Goal: Communication & Community: Answer question/provide support

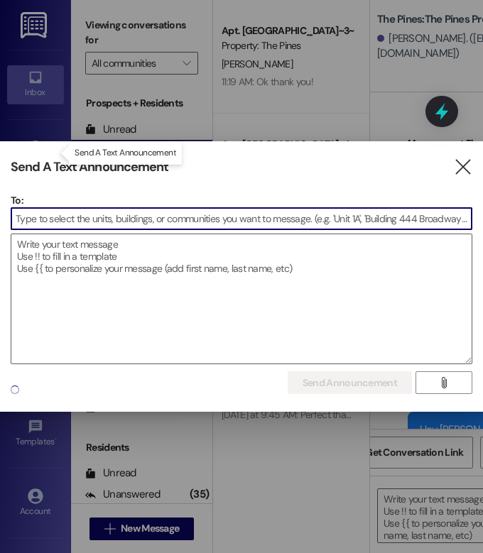
scroll to position [912, 0]
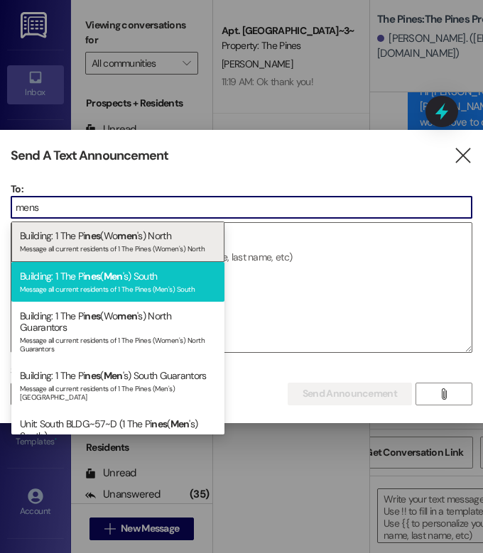
type input "mens"
click at [99, 279] on div "Building: 1 The Pi nes ( Men 's) South Message all current residents of 1 The P…" at bounding box center [117, 282] width 213 height 40
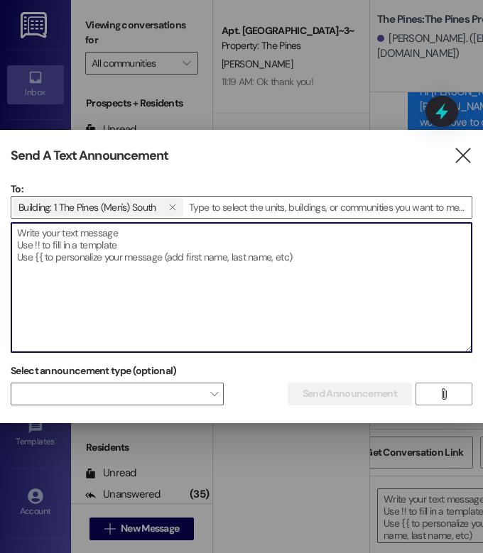
click at [114, 238] on textarea at bounding box center [241, 287] width 460 height 129
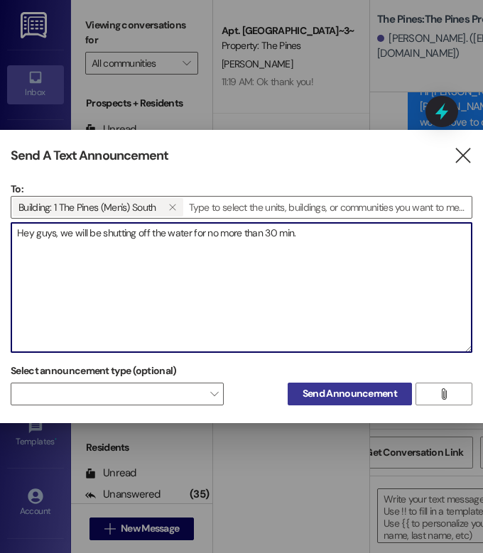
type textarea "Hey guys, we will be shutting off the water for no more than 30 min."
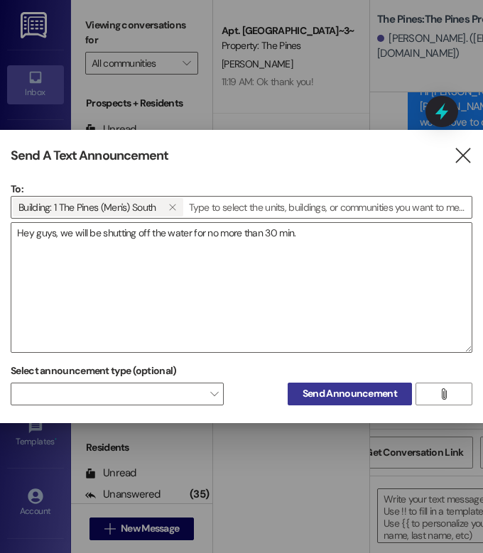
click at [354, 399] on span "Send Announcement" at bounding box center [350, 394] width 94 height 15
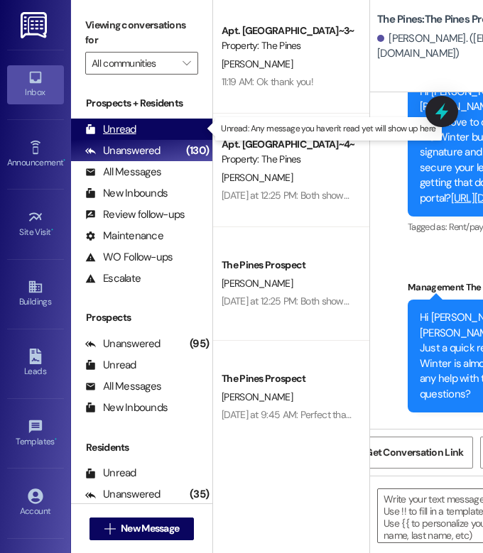
click at [93, 124] on icon at bounding box center [90, 129] width 11 height 11
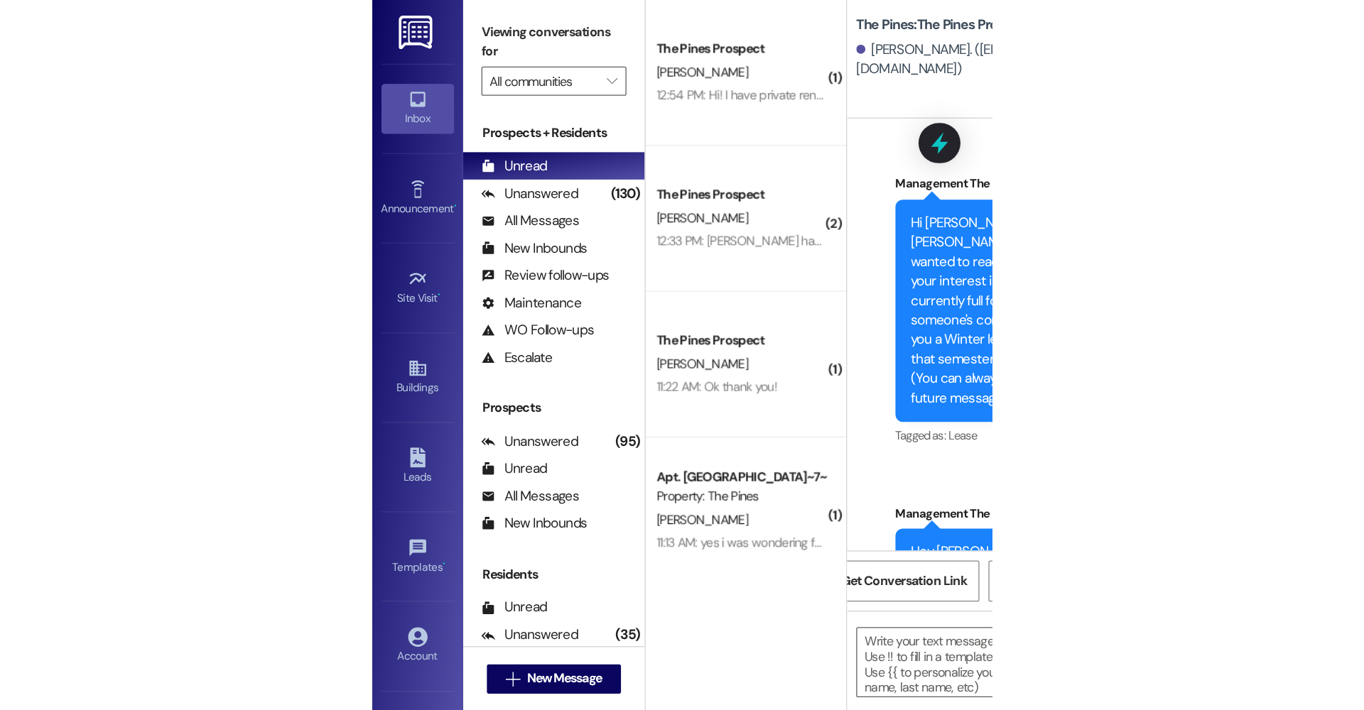
scroll to position [0, 0]
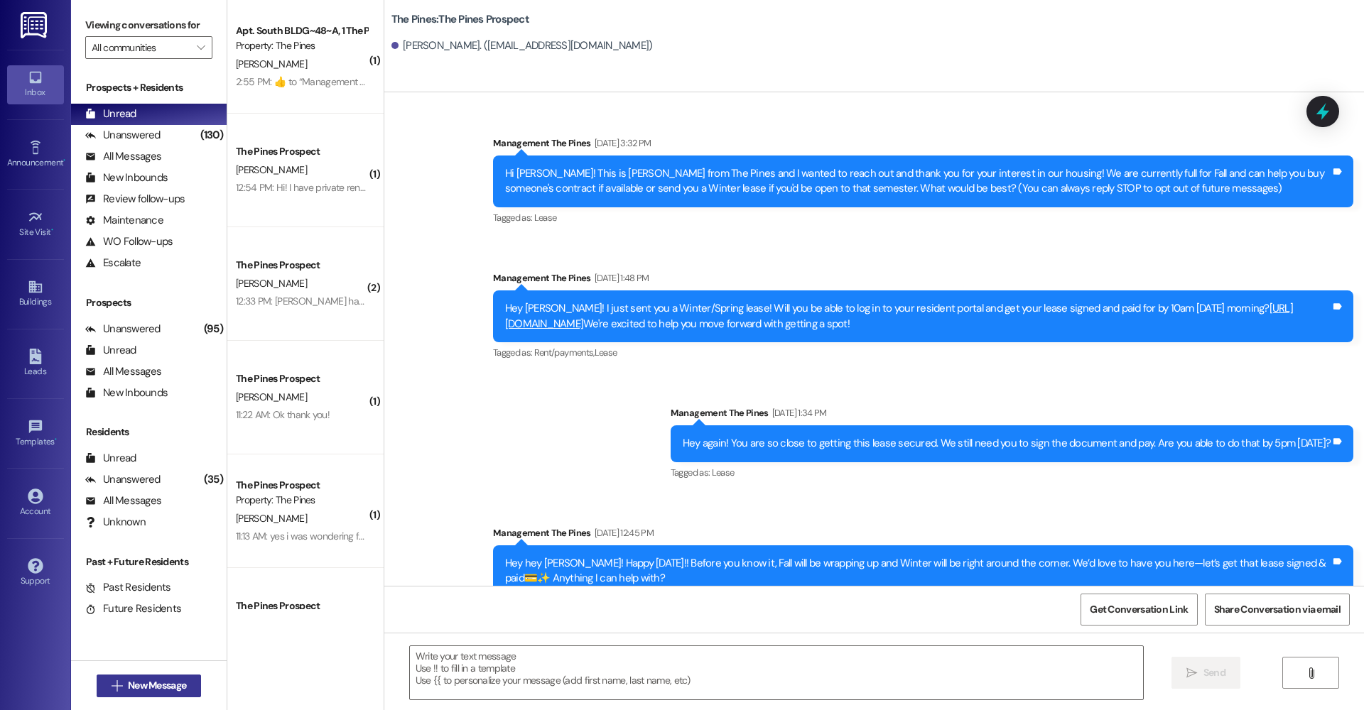
click at [161, 553] on span "New Message" at bounding box center [157, 686] width 58 height 15
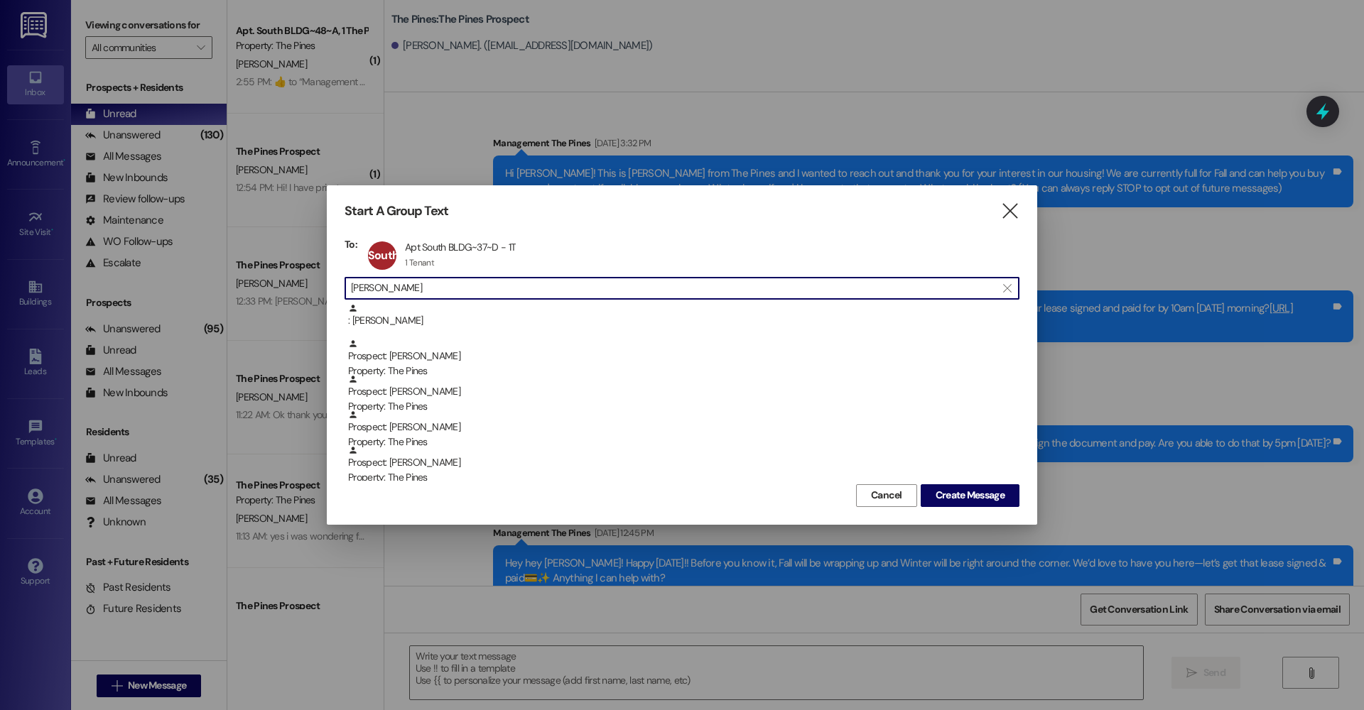
click at [470, 289] on input "[PERSON_NAME]" at bounding box center [673, 289] width 645 height 20
type input "L"
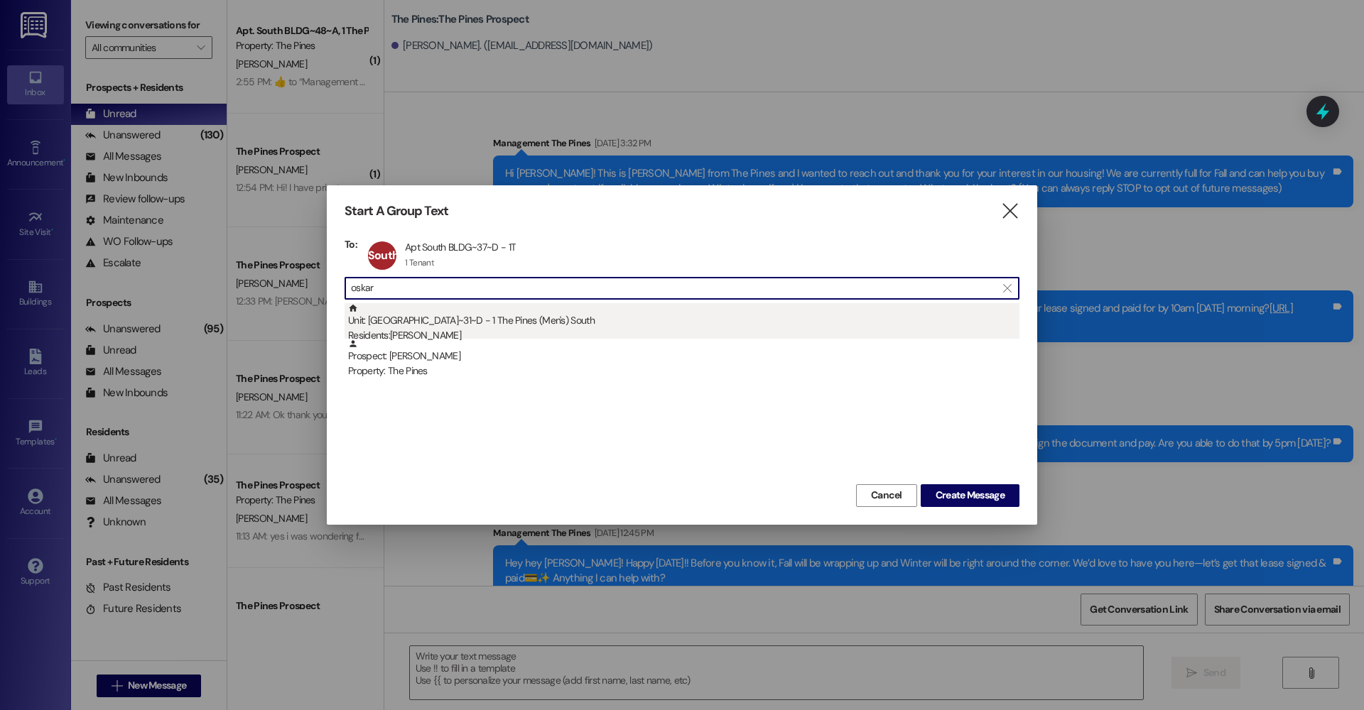
click at [444, 328] on div "Residents: [PERSON_NAME]" at bounding box center [683, 335] width 671 height 15
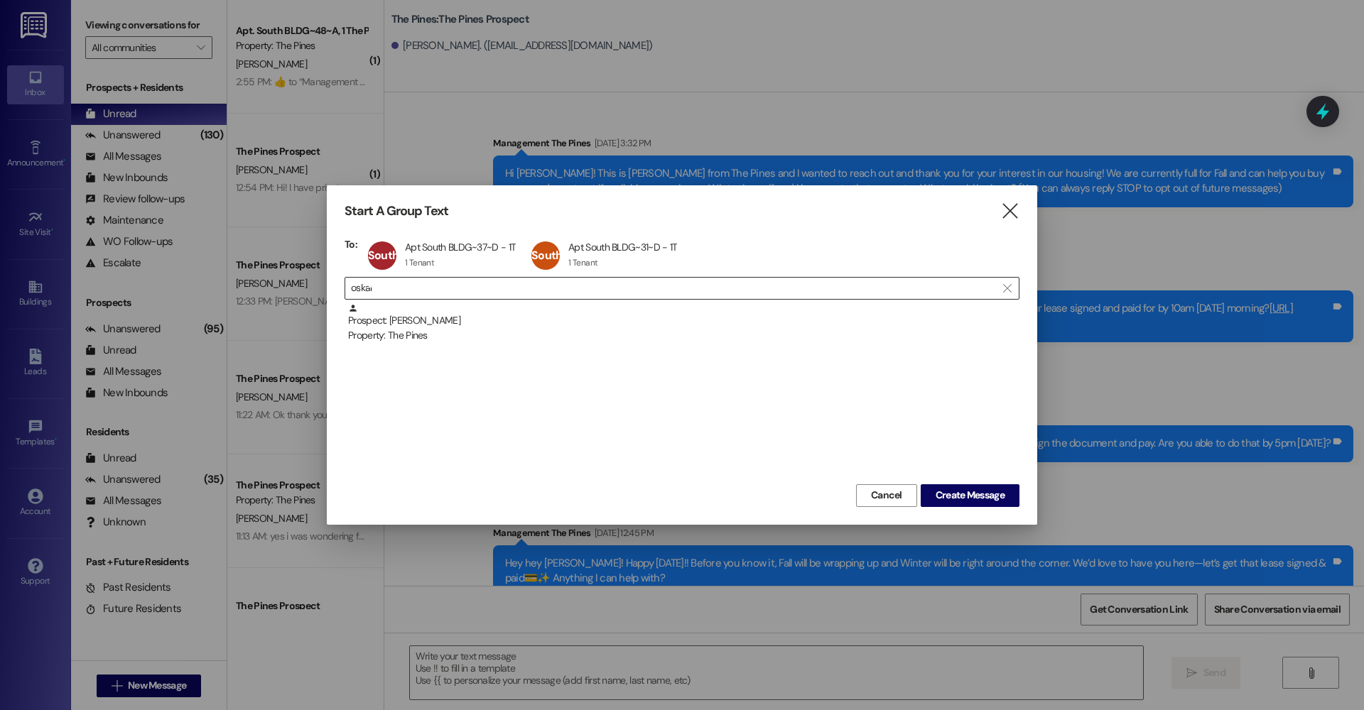
click at [437, 292] on input "oskar" at bounding box center [673, 289] width 645 height 20
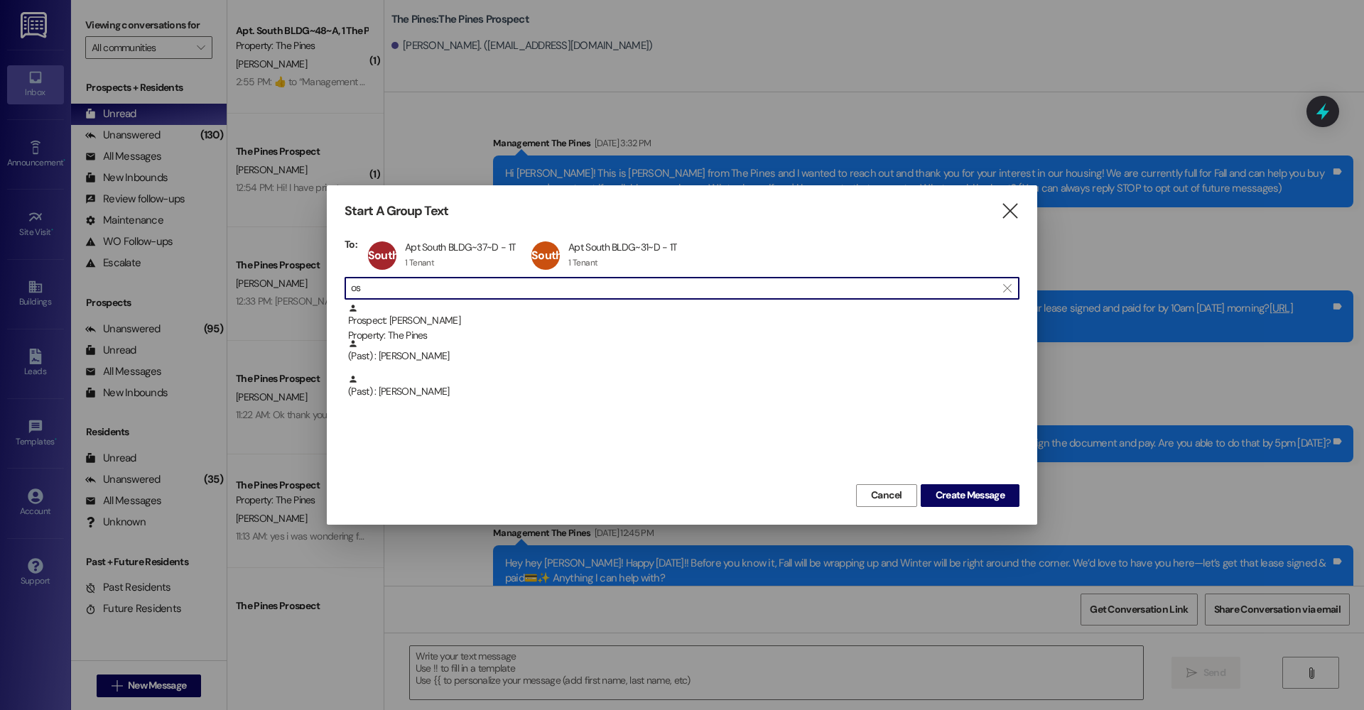
type input "o"
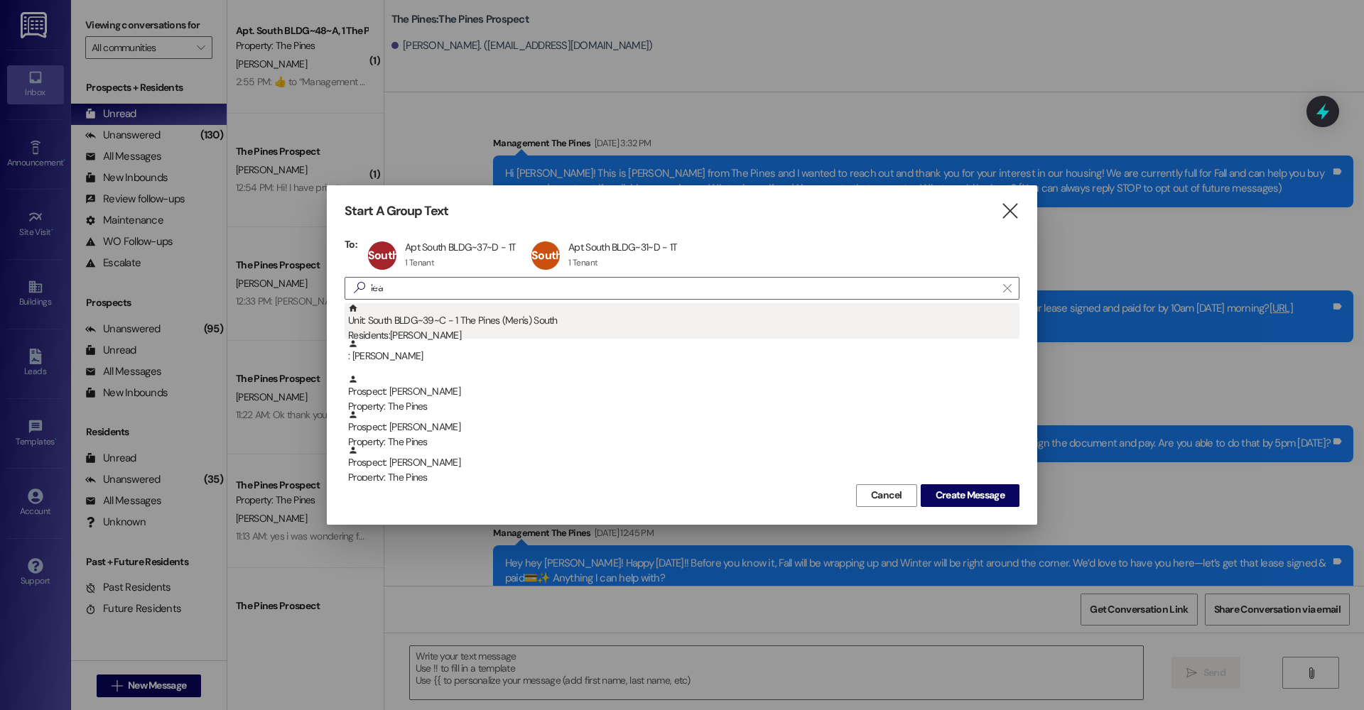
click at [405, 320] on div "Unit: South BLDG~39~C - 1 The Pines (Men's) [DEMOGRAPHIC_DATA] Residents: [PERS…" at bounding box center [683, 323] width 671 height 40
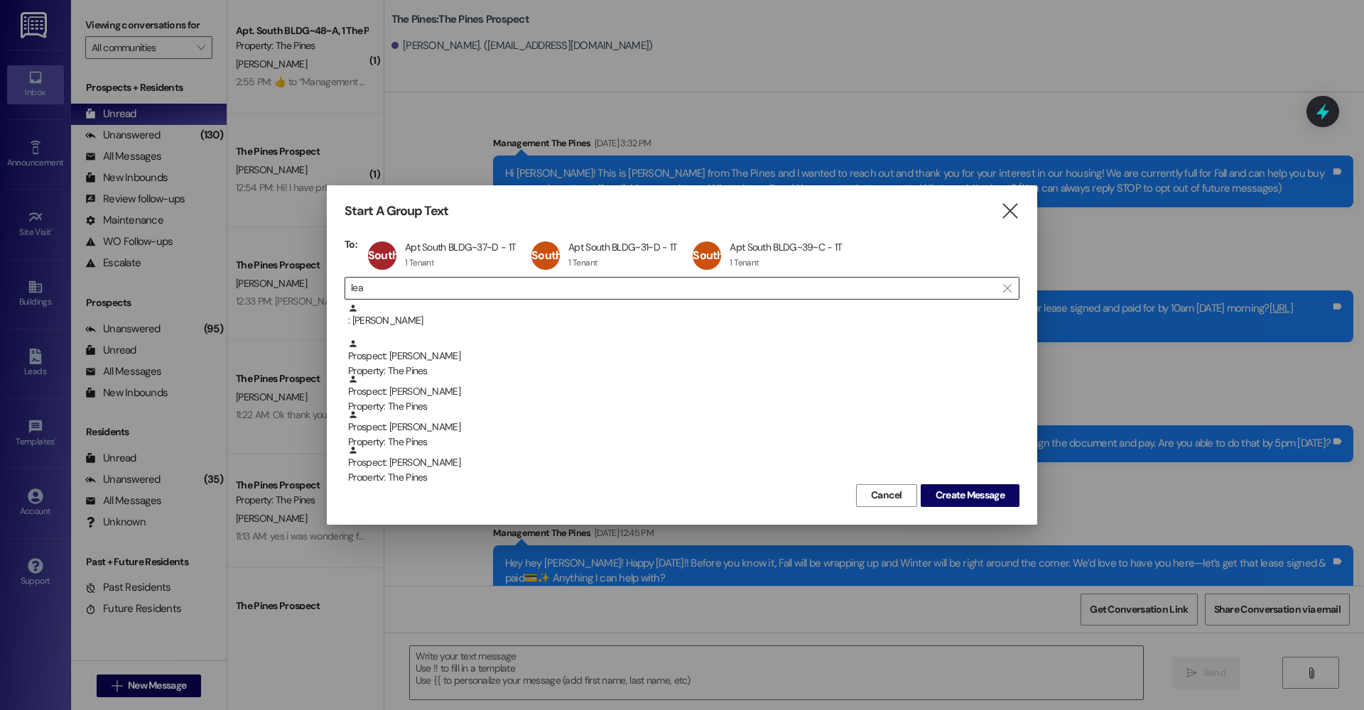
click at [451, 290] on input "lea" at bounding box center [673, 289] width 645 height 20
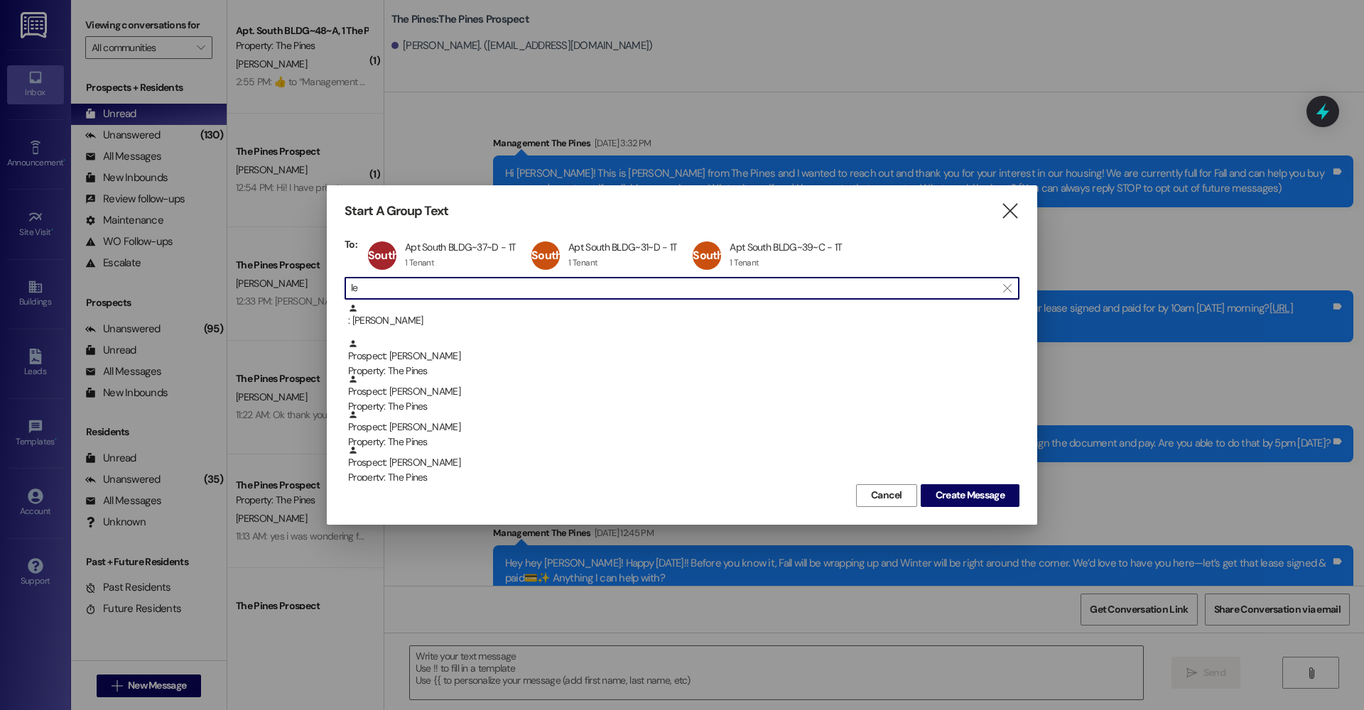
type input "l"
type input "Levi"
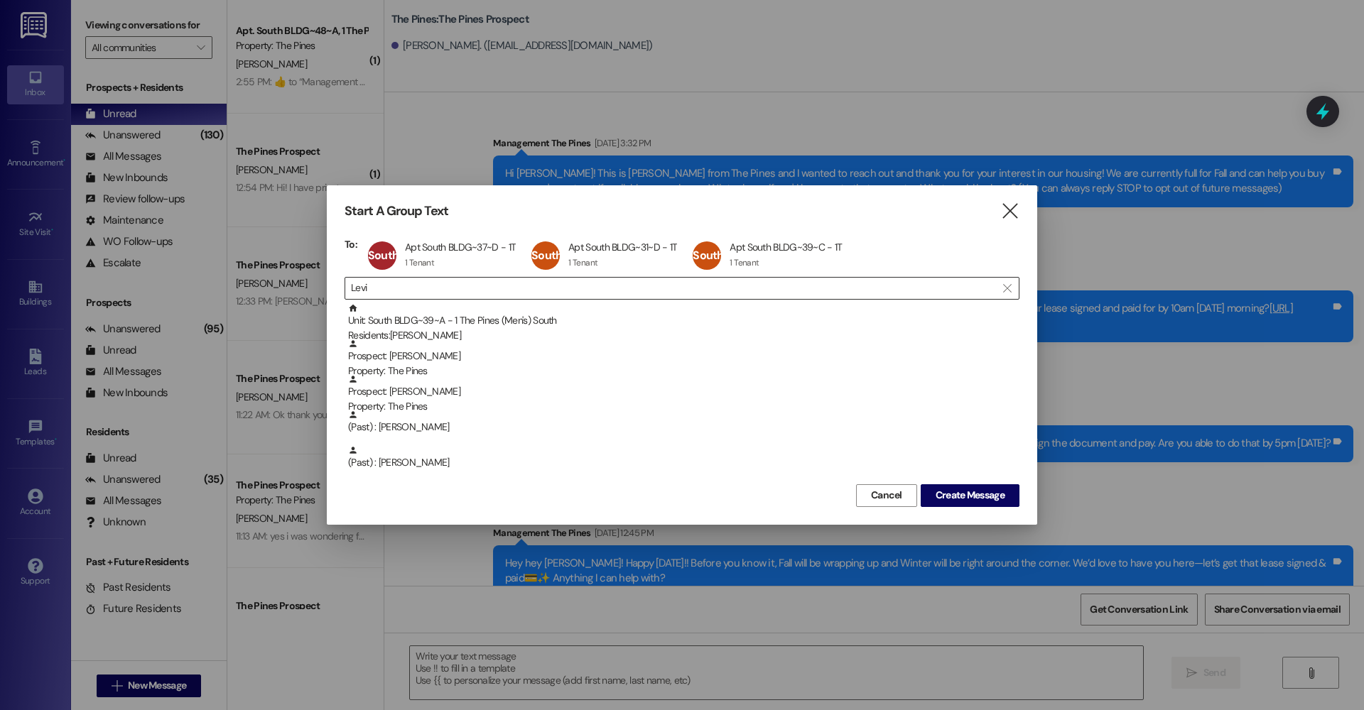
click at [426, 329] on div "Residents: [PERSON_NAME]" at bounding box center [683, 335] width 671 height 15
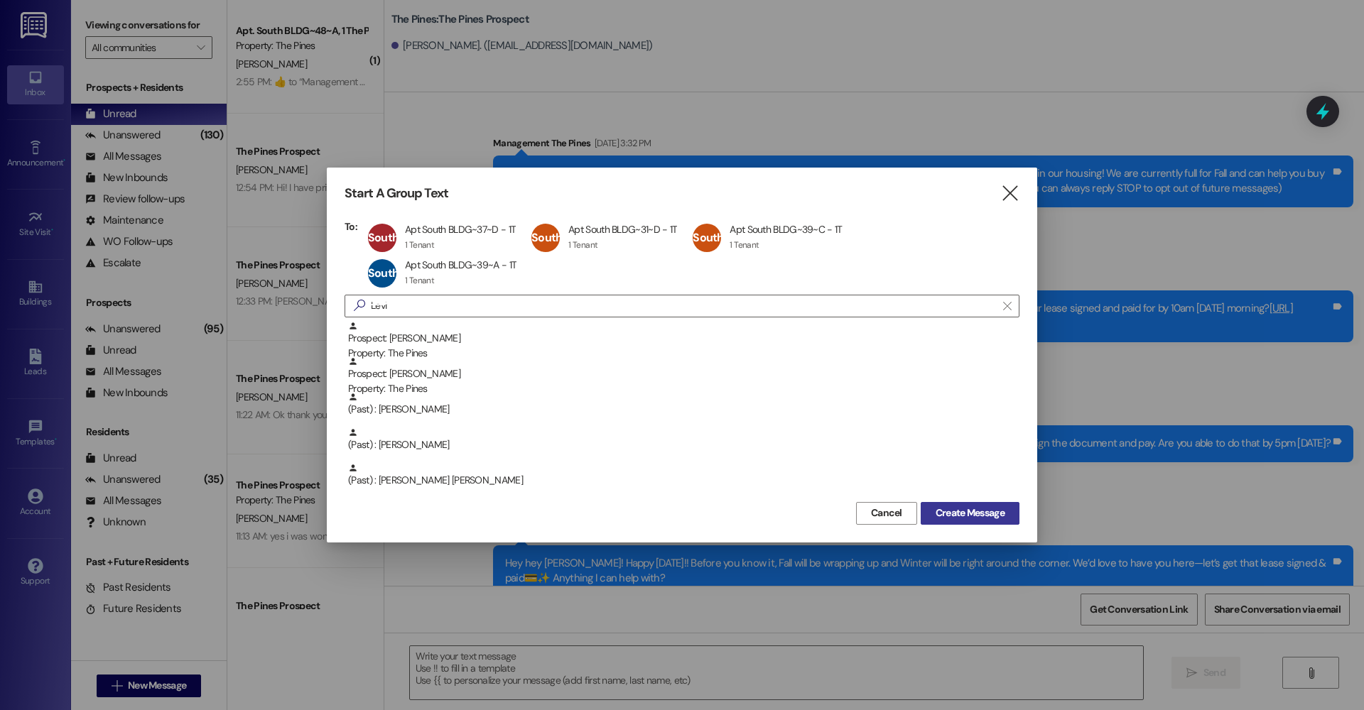
click at [482, 514] on span "Create Message" at bounding box center [970, 513] width 69 height 15
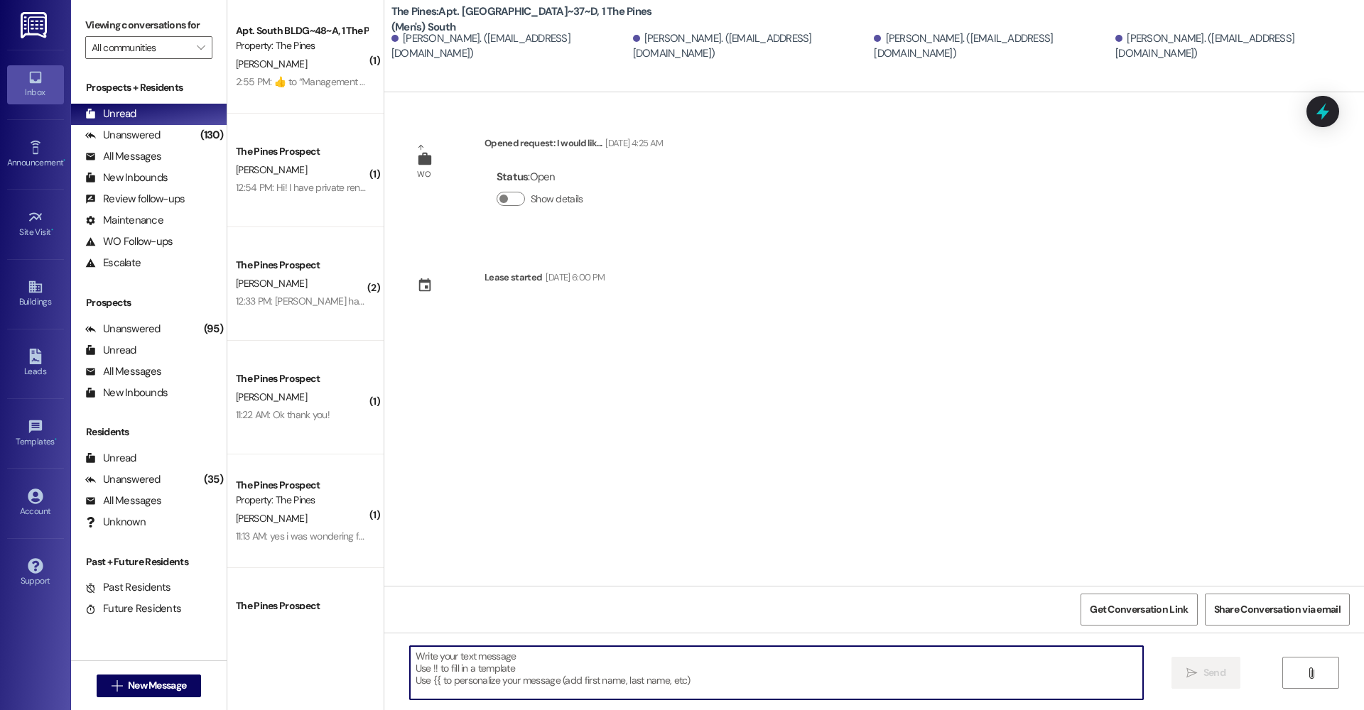
click at [482, 553] on textarea at bounding box center [776, 673] width 733 height 53
type textarea "Hey Is it alright if we use your room for a tour super fast?"
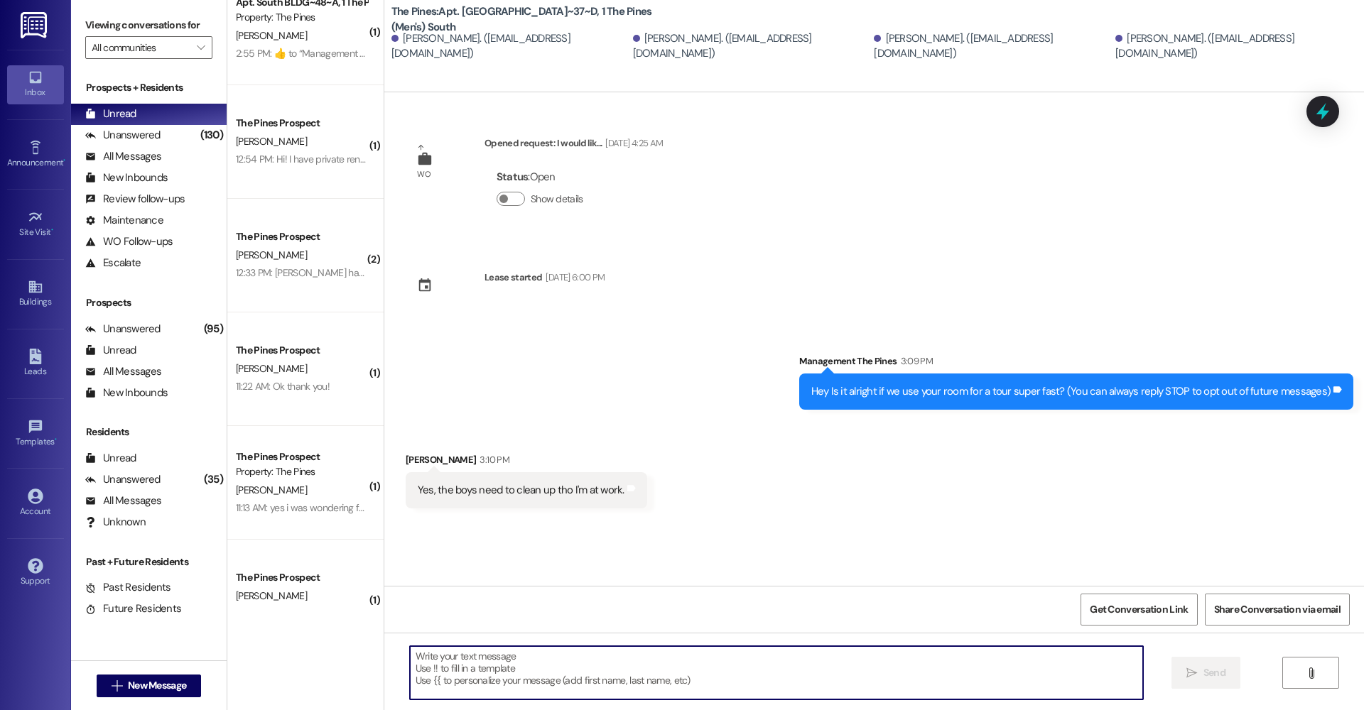
click at [482, 544] on div "WO Opened request: I would lik... [DATE] 4:25 AM Status : Open Show details Lea…" at bounding box center [874, 339] width 980 height 494
click at [482, 553] on textarea at bounding box center [776, 673] width 733 height 53
type textarea "Okay, they are here"
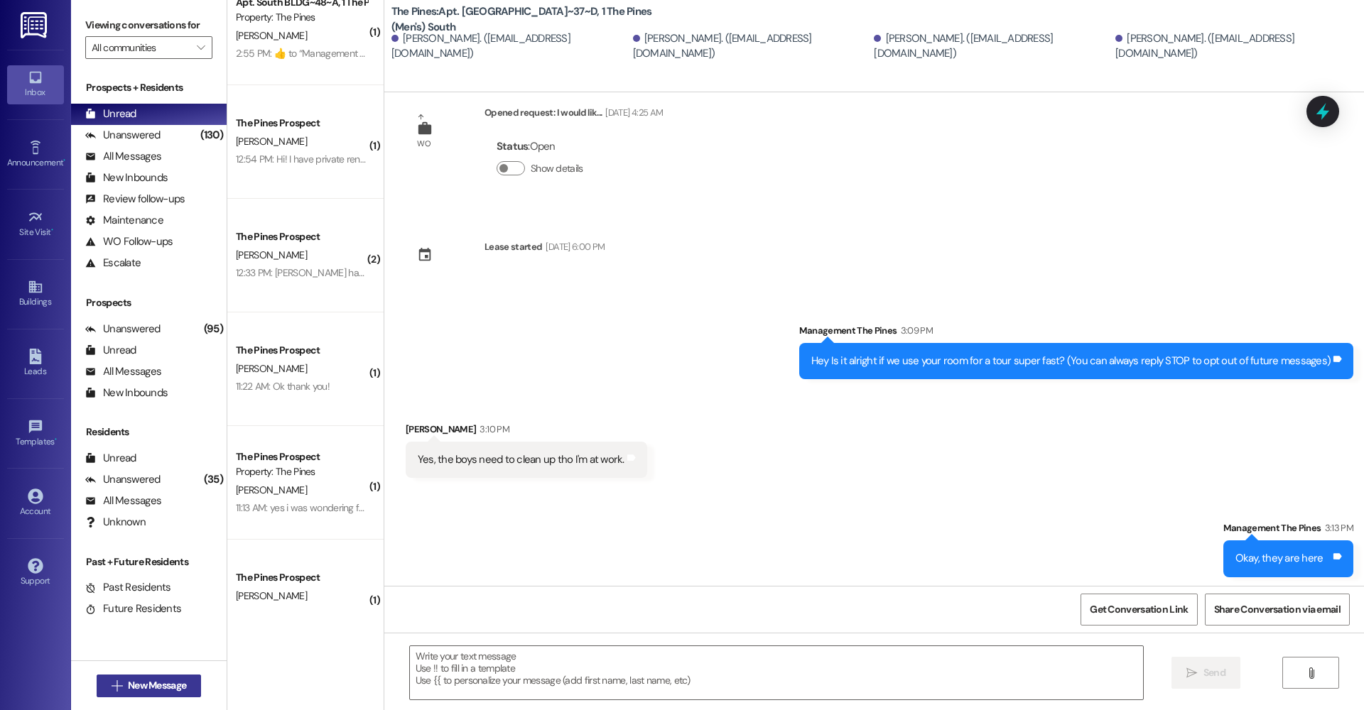
click at [169, 553] on button " New Message" at bounding box center [149, 686] width 105 height 23
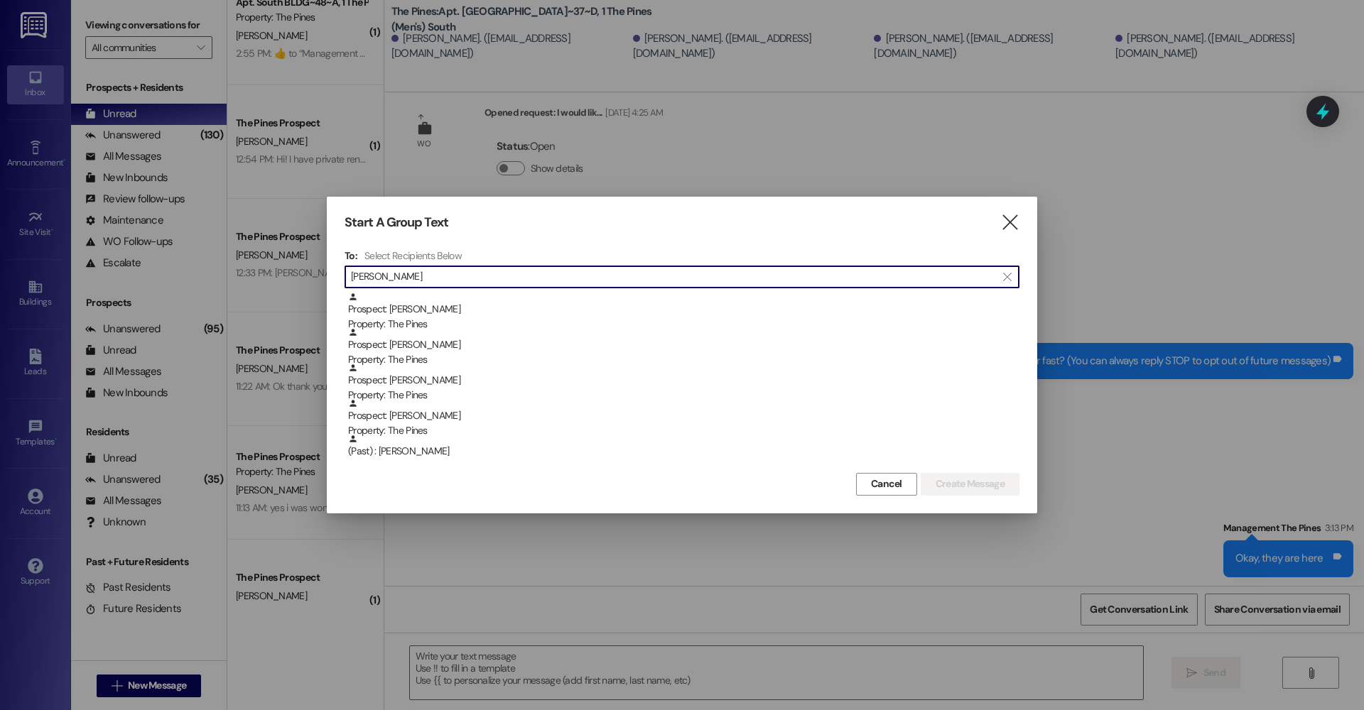
type input "[PERSON_NAME]"
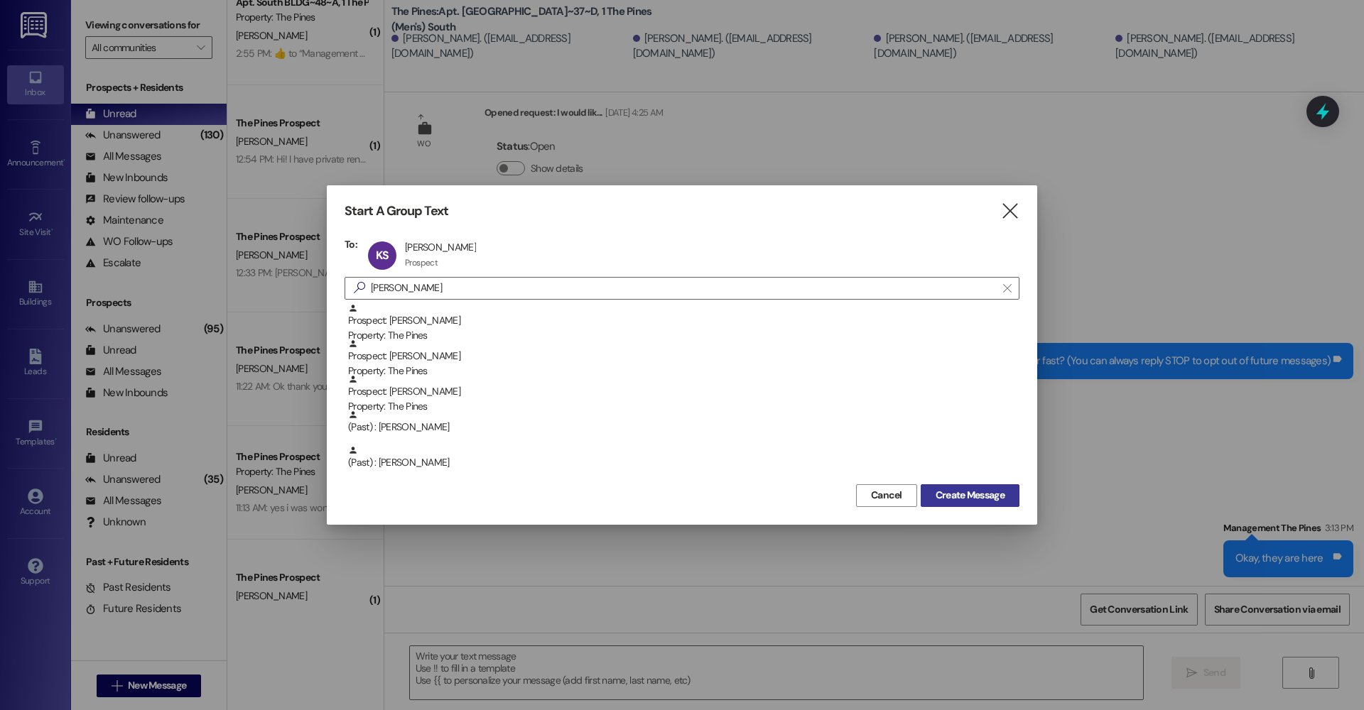
click at [482, 489] on span "Create Message" at bounding box center [970, 495] width 69 height 15
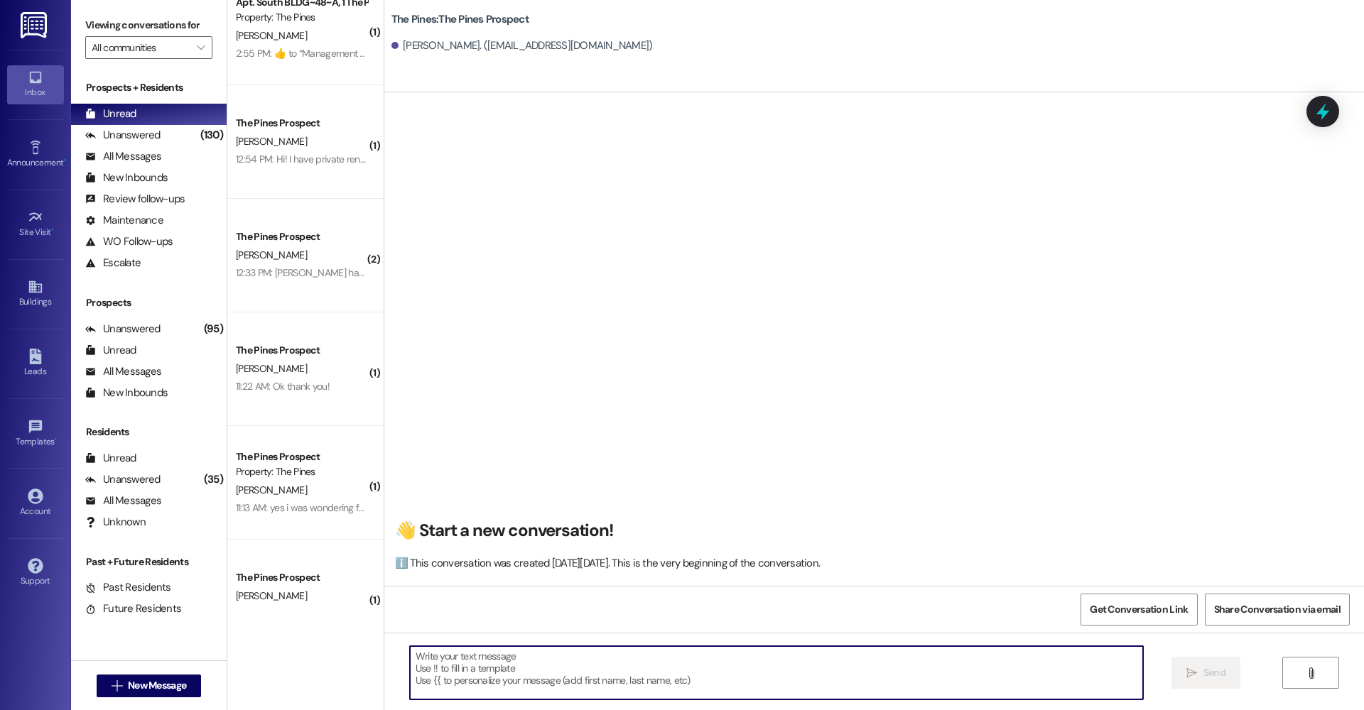
click at [482, 553] on textarea at bounding box center [776, 673] width 733 height 53
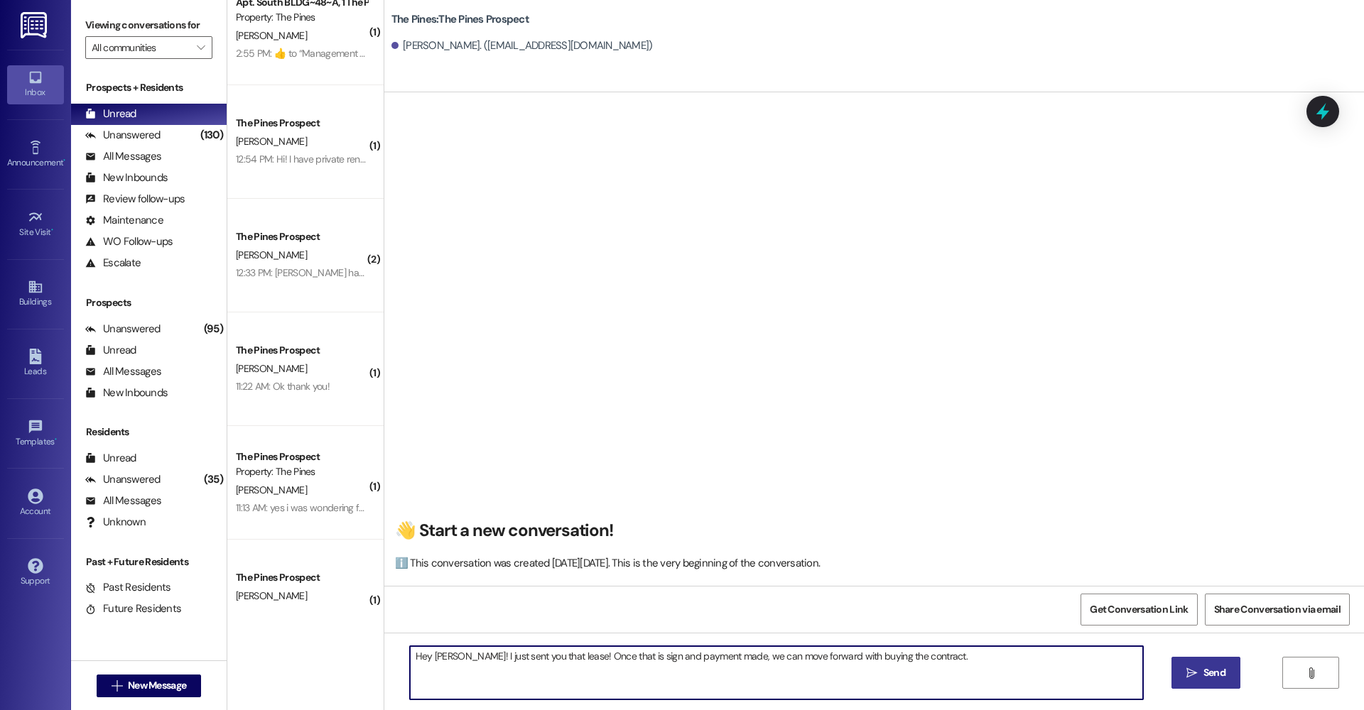
type textarea "Hey [PERSON_NAME]! I just sent you that lease! Once that is sign and payment ma…"
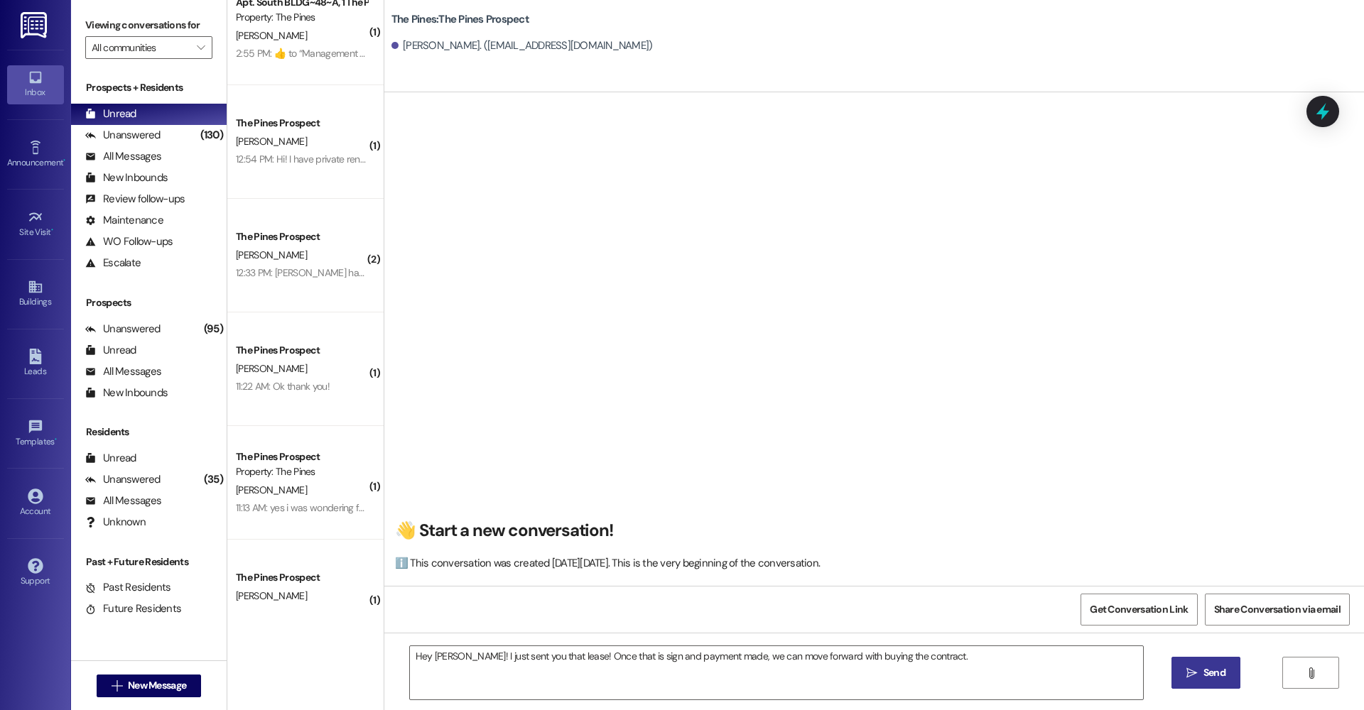
click at [482, 553] on icon "" at bounding box center [1192, 673] width 11 height 11
